Goal: Information Seeking & Learning: Check status

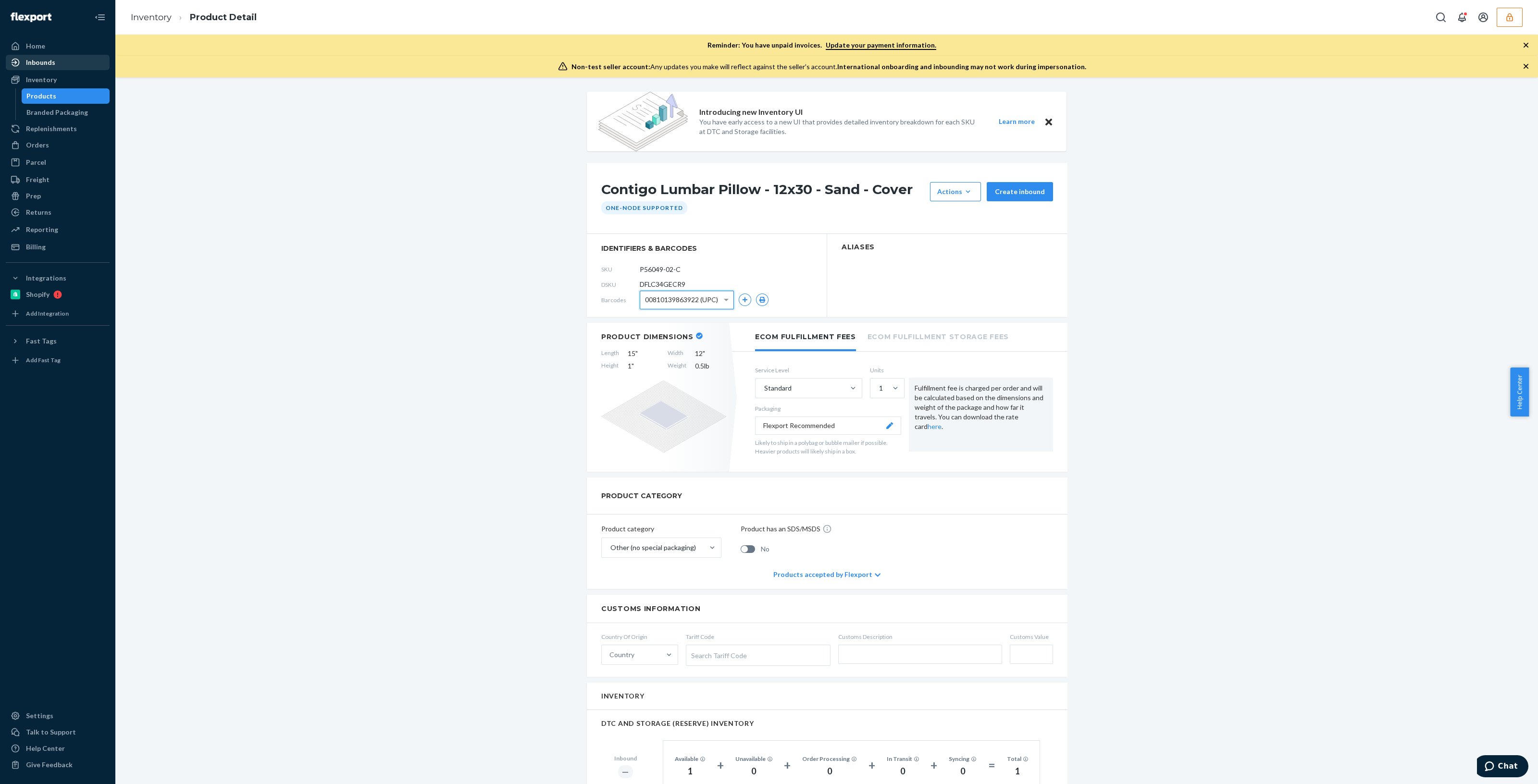
click at [41, 59] on div "Inbounds" at bounding box center [40, 62] width 29 height 10
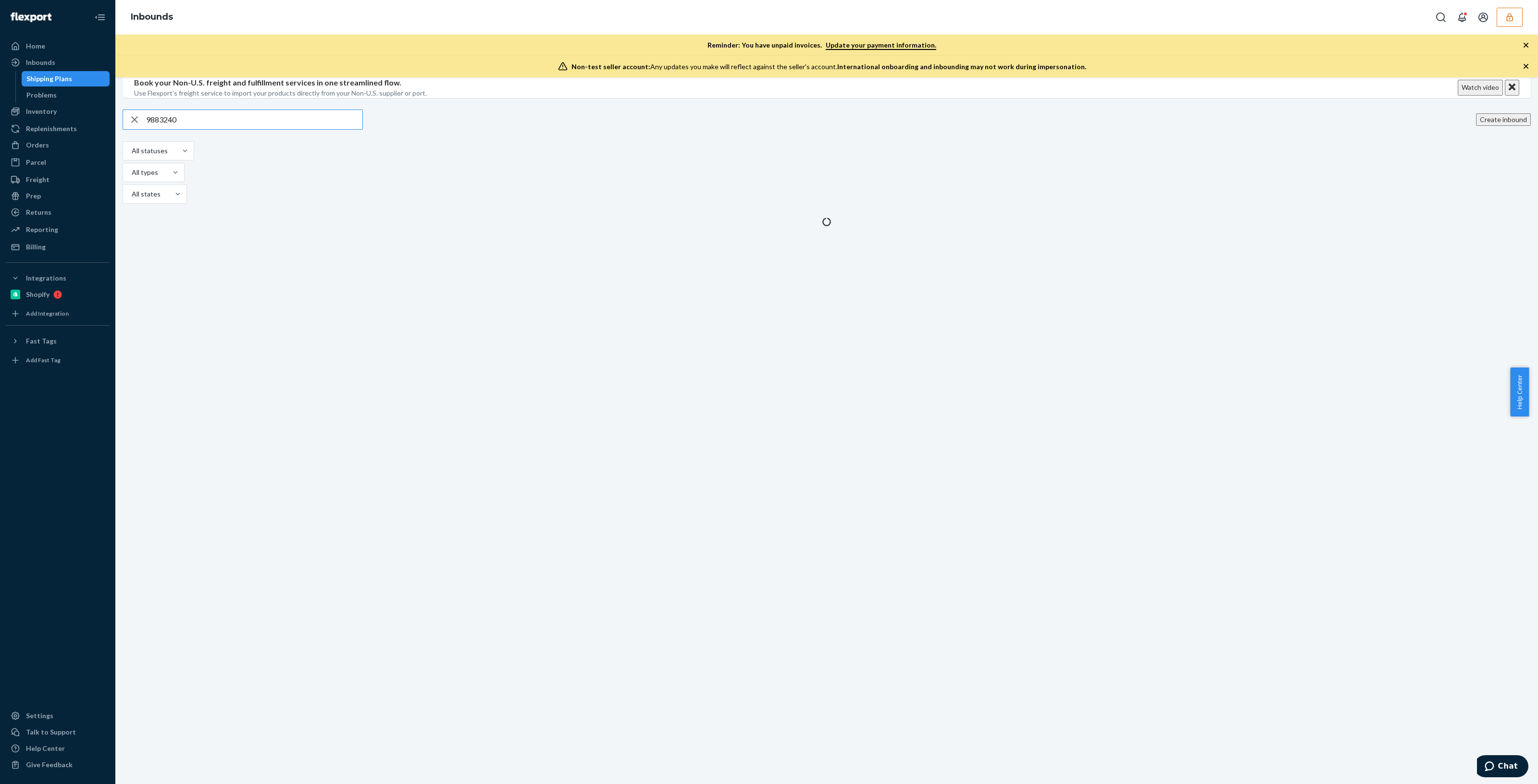
type input "9883240"
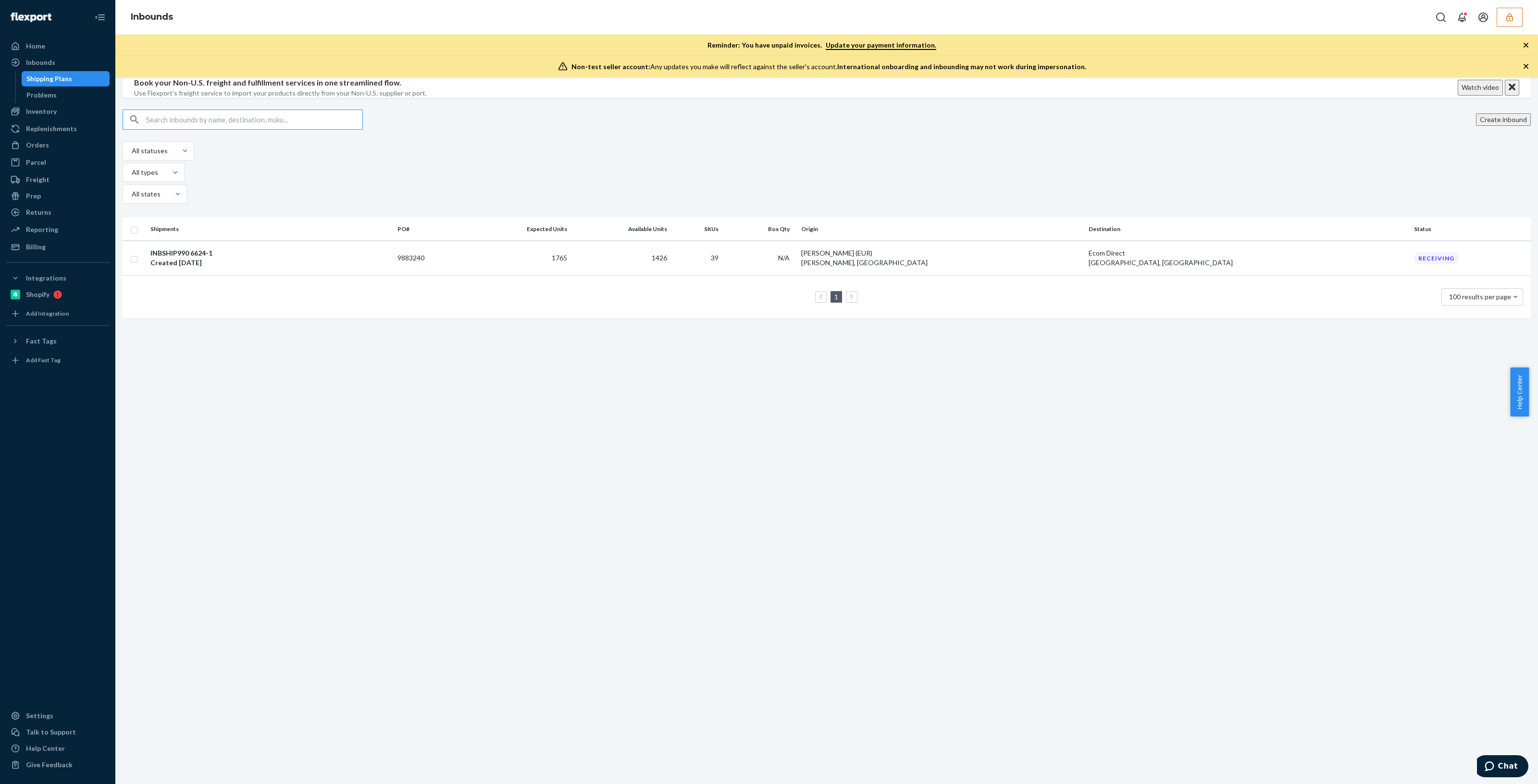
click at [247, 264] on div "INBSHIP990 6624-1 Created [DATE]" at bounding box center [270, 258] width 240 height 19
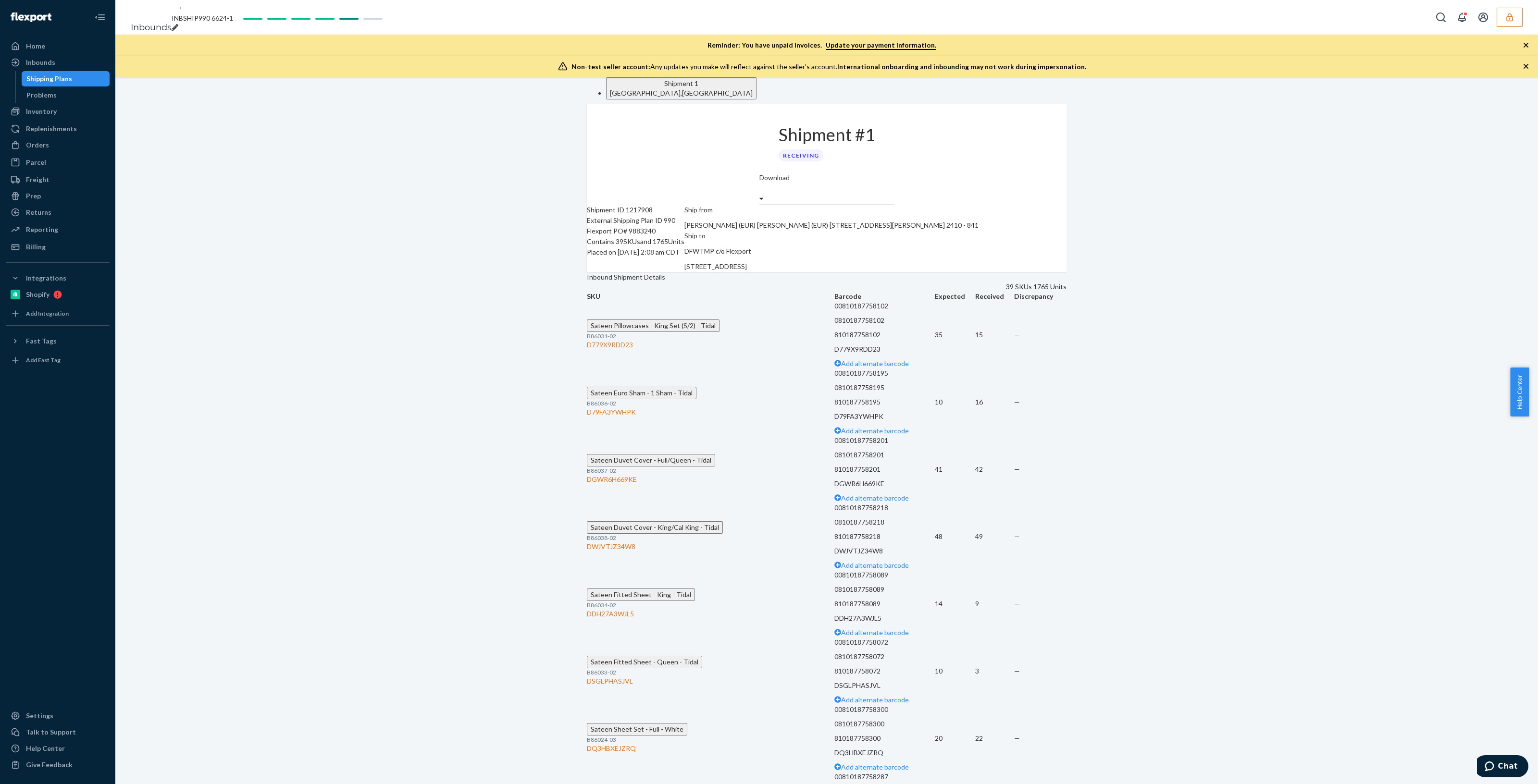
click at [654, 212] on div "Shipment ID 1217908" at bounding box center [635, 210] width 97 height 11
copy div "1217908"
